Goal: Use online tool/utility: Utilize a website feature to perform a specific function

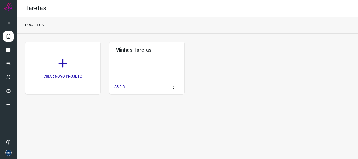
click at [117, 85] on p "ABRIR" at bounding box center [119, 87] width 11 height 6
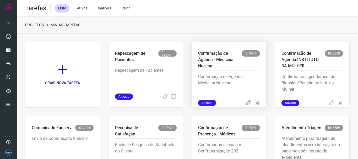
click at [245, 104] on icon at bounding box center [248, 103] width 6 height 6
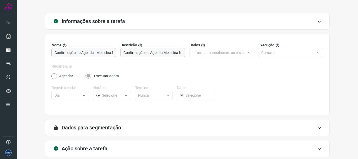
scroll to position [46, 0]
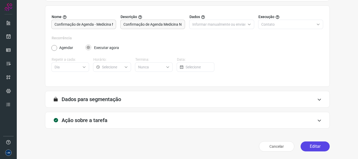
click at [319, 144] on button "Editar" at bounding box center [315, 147] width 29 height 10
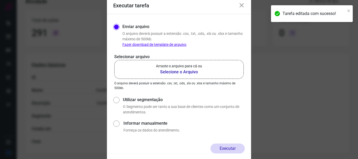
click at [194, 68] on p "Arraste o arquivo para cá ou" at bounding box center [179, 66] width 46 height 6
click at [0, 0] on input "Arraste o arquivo para cá ou Selecione o Arquivo" at bounding box center [0, 0] width 0 height 0
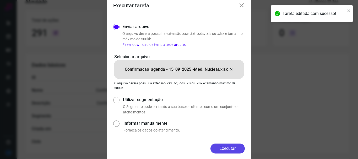
click at [225, 147] on button "Executar" at bounding box center [227, 149] width 34 height 10
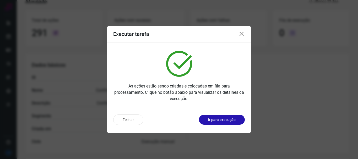
click at [241, 35] on icon at bounding box center [241, 34] width 6 height 6
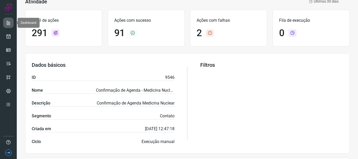
click at [9, 26] on link at bounding box center [8, 23] width 10 height 10
